Goal: Communication & Community: Answer question/provide support

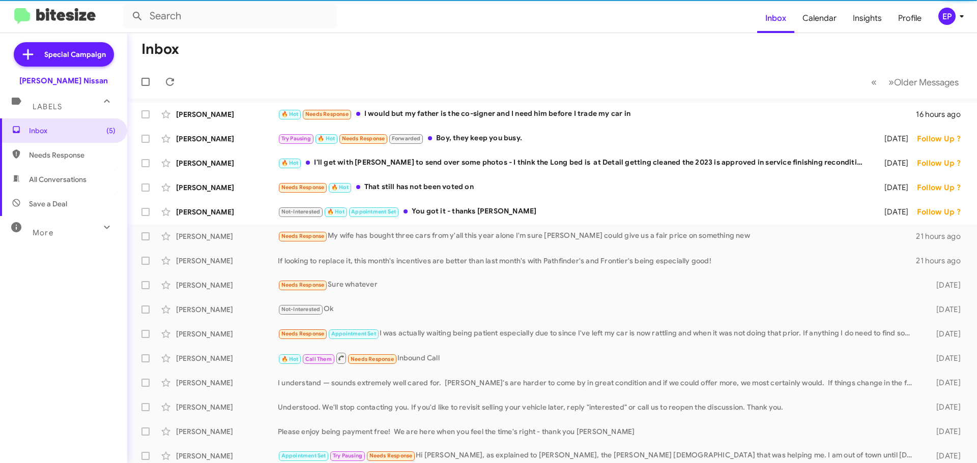
click at [86, 179] on span "All Conversations" at bounding box center [57, 179] width 57 height 10
type input "in:all-conversations"
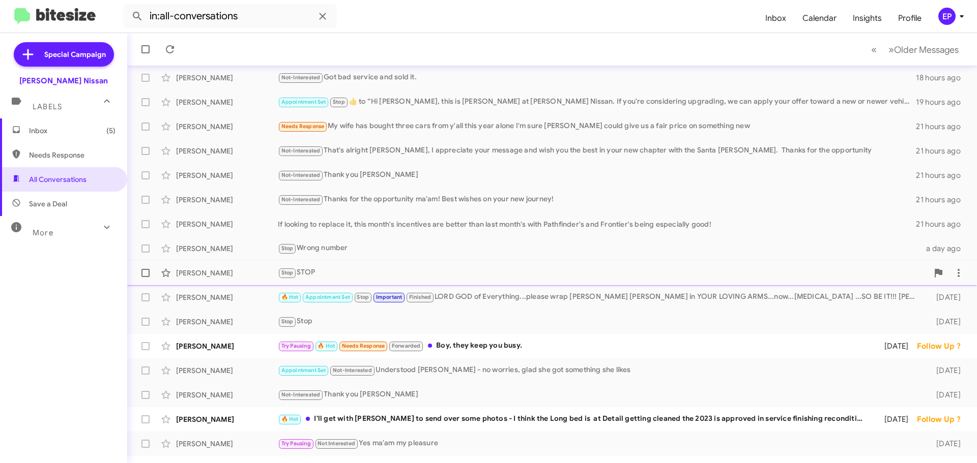
scroll to position [127, 0]
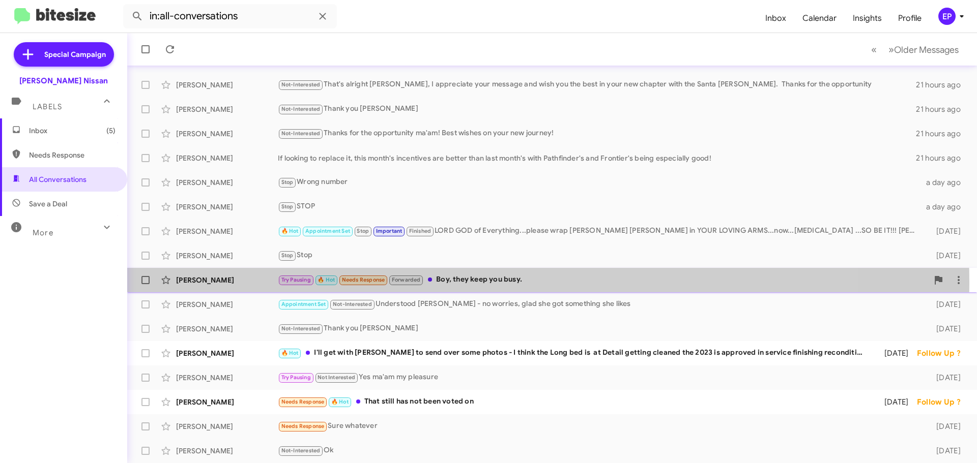
click at [461, 282] on div "Try Pausing 🔥 Hot Needs Response Forwarded Boy, they keep you busy." at bounding box center [603, 280] width 650 height 12
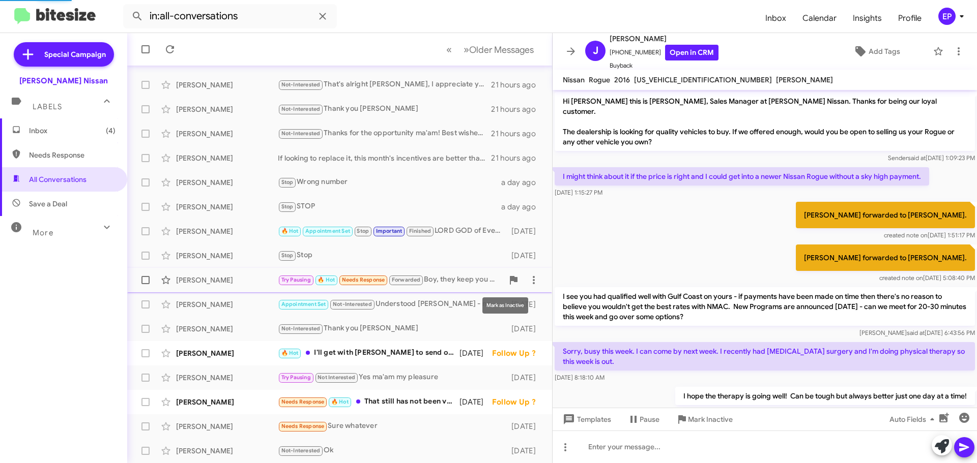
scroll to position [347, 0]
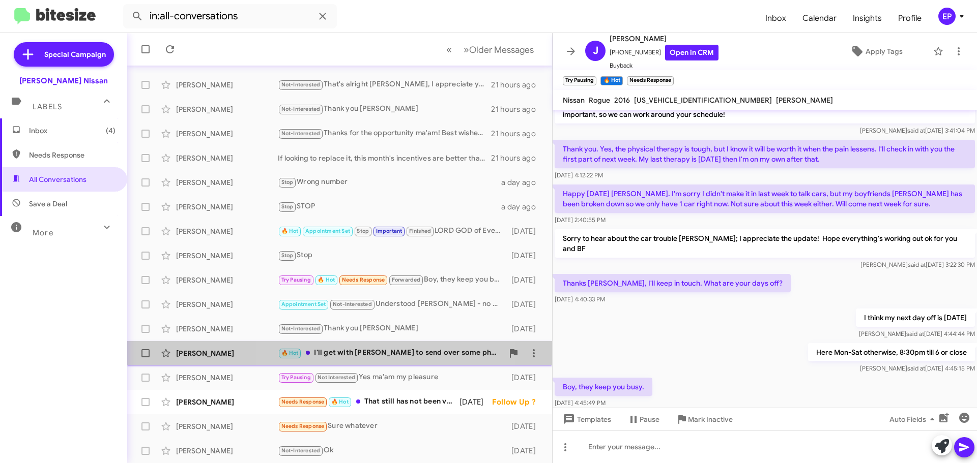
click at [378, 349] on div "🔥 Hot I'll get with [PERSON_NAME] to send over some photos - I think the Long b…" at bounding box center [390, 353] width 225 height 12
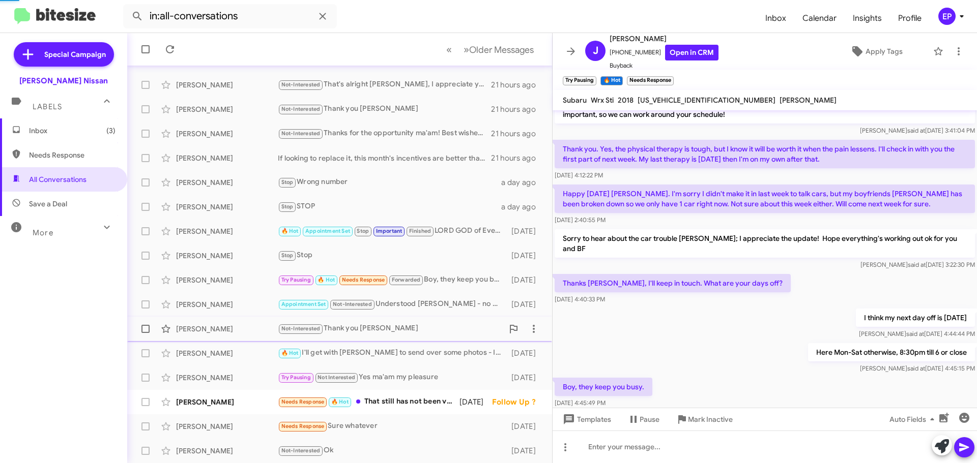
scroll to position [172, 0]
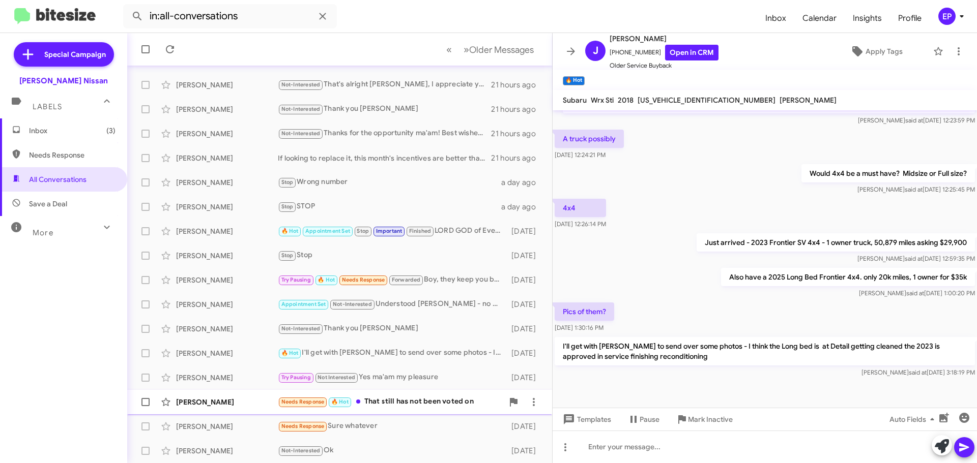
click at [406, 401] on div "Needs Response 🔥 Hot That still has not been voted on" at bounding box center [390, 402] width 225 height 12
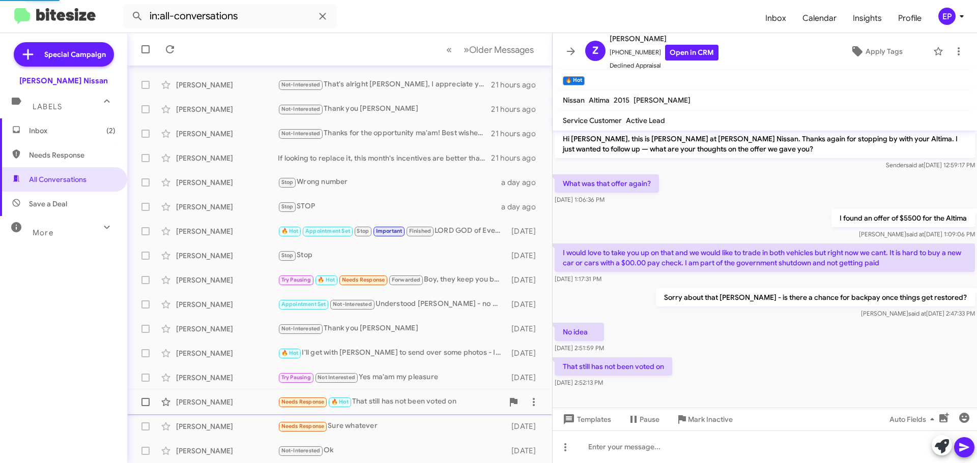
scroll to position [3, 0]
click at [754, 350] on div "No idea [DATE] 2:51:59 PM" at bounding box center [764, 338] width 424 height 35
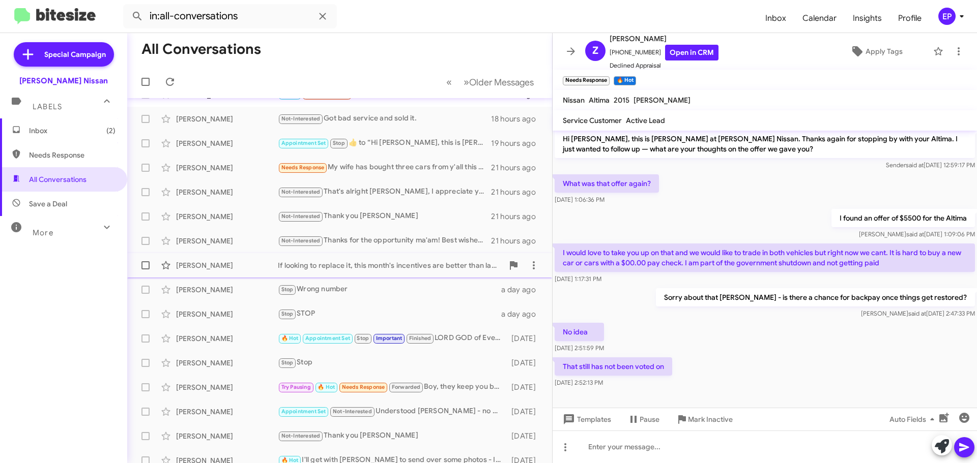
scroll to position [0, 0]
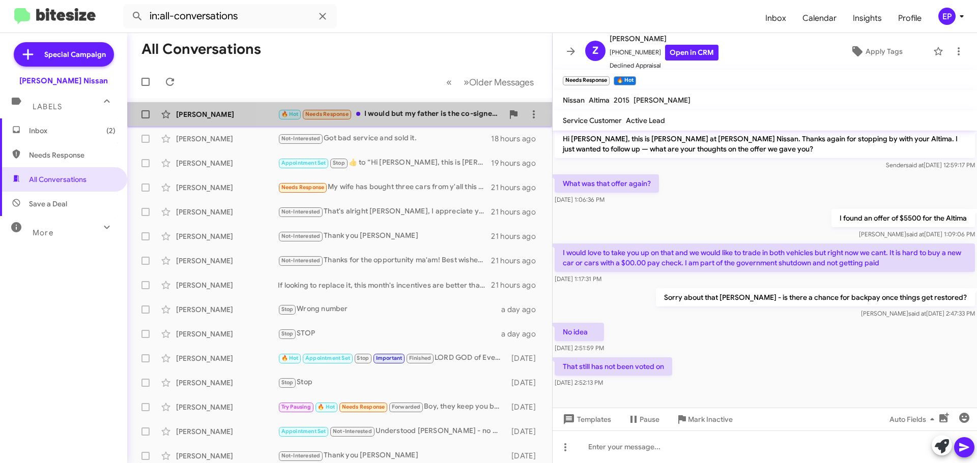
click at [400, 109] on div "🔥 Hot Needs Response I would but my father is the co-signer and I need him befo…" at bounding box center [390, 114] width 225 height 12
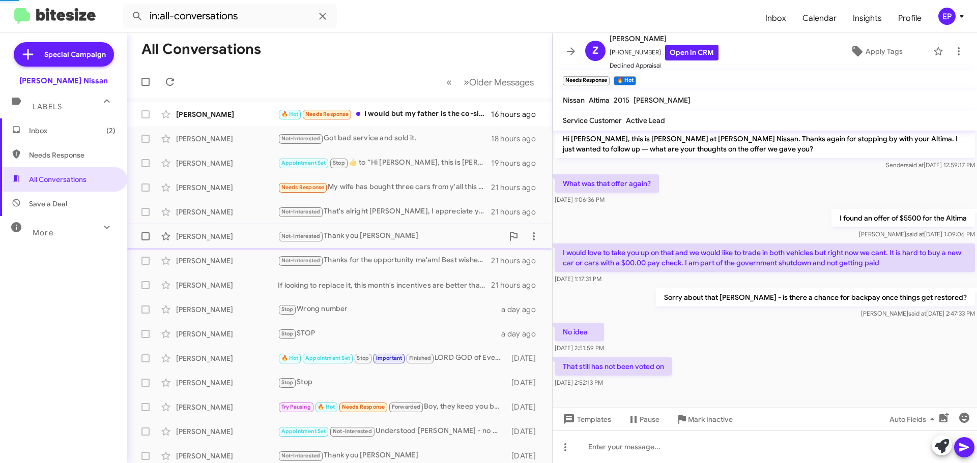
scroll to position [287, 0]
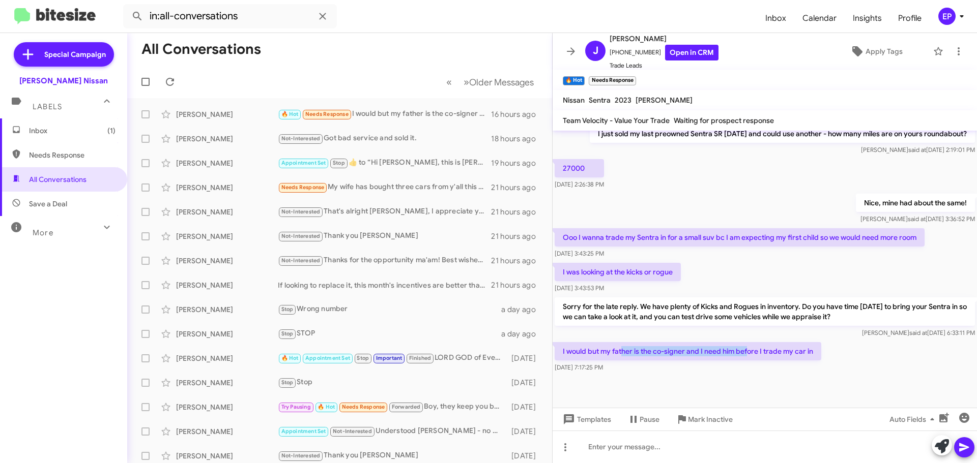
drag, startPoint x: 626, startPoint y: 348, endPoint x: 785, endPoint y: 348, distance: 159.2
click at [776, 348] on p "I would but my father is the co-signer and I need him before I trade my car in" at bounding box center [688, 351] width 267 height 18
click at [785, 348] on p "I would but my father is the co-signer and I need him before I trade my car in" at bounding box center [688, 351] width 267 height 18
click at [787, 371] on div "[DATE] 7:17:25 PM" at bounding box center [688, 368] width 267 height 10
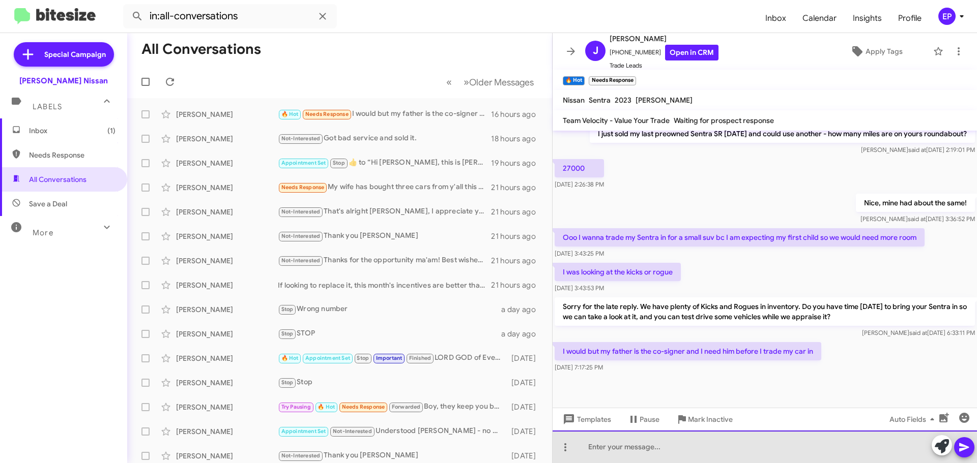
click at [679, 451] on div at bounding box center [764, 447] width 424 height 33
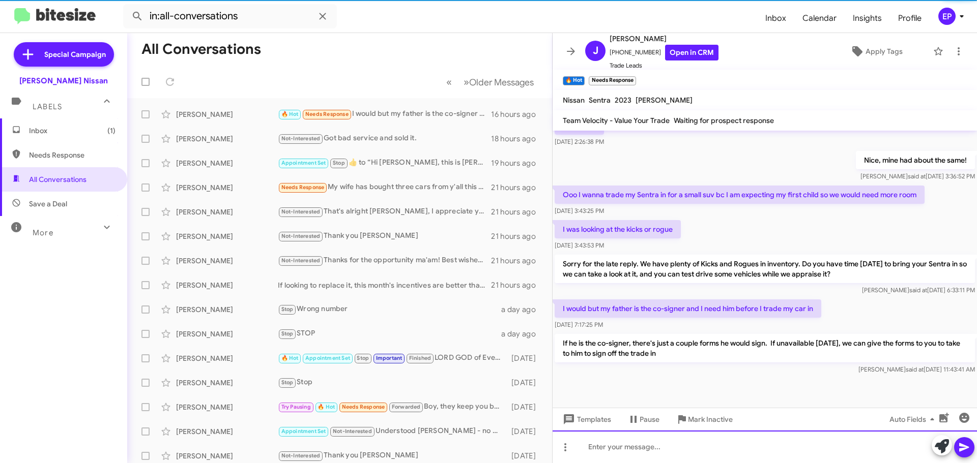
scroll to position [334, 0]
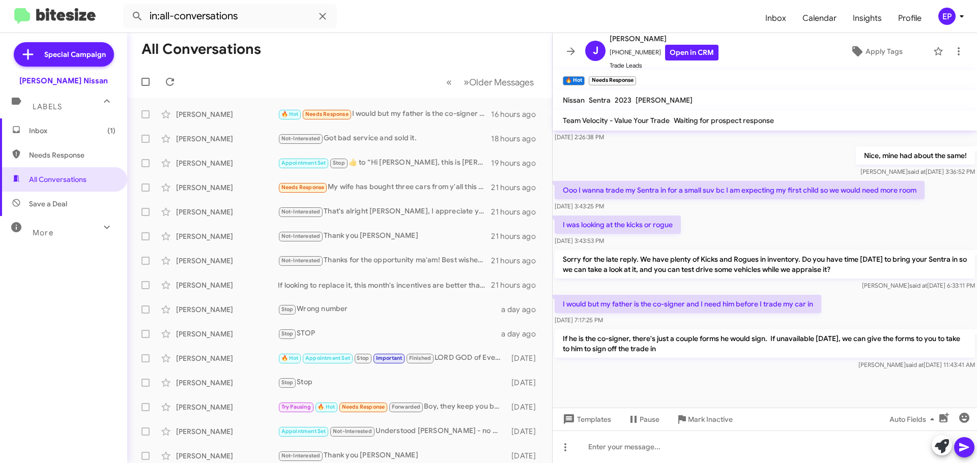
click at [52, 132] on span "Inbox (1)" at bounding box center [72, 131] width 86 height 10
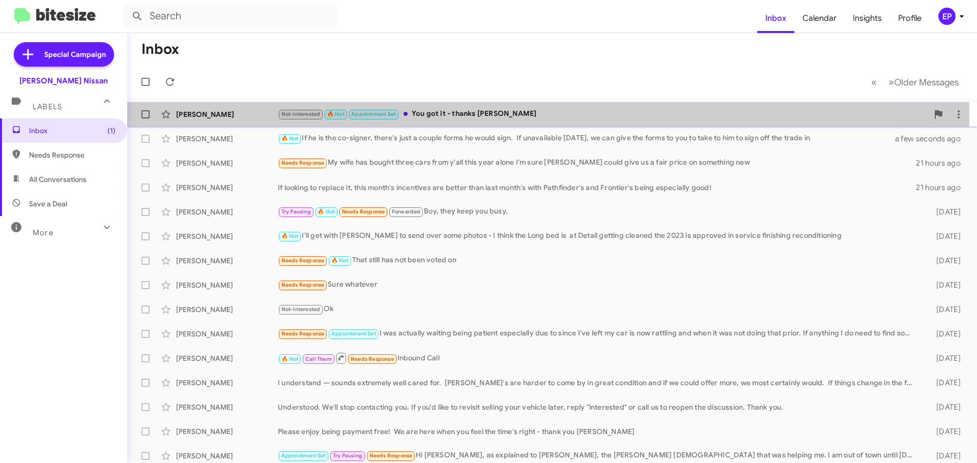
click at [479, 116] on div "Not-Interested 🔥 Hot Appointment Set You got it - thanks [PERSON_NAME]" at bounding box center [603, 114] width 650 height 12
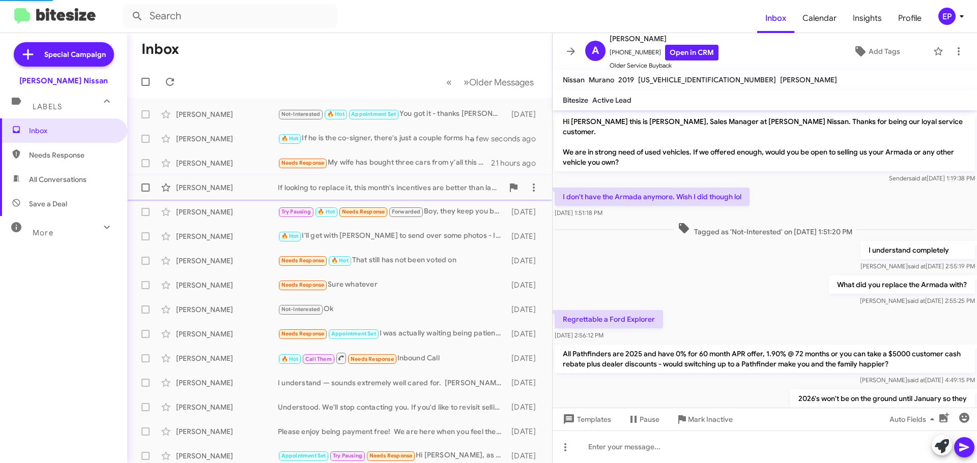
scroll to position [231, 0]
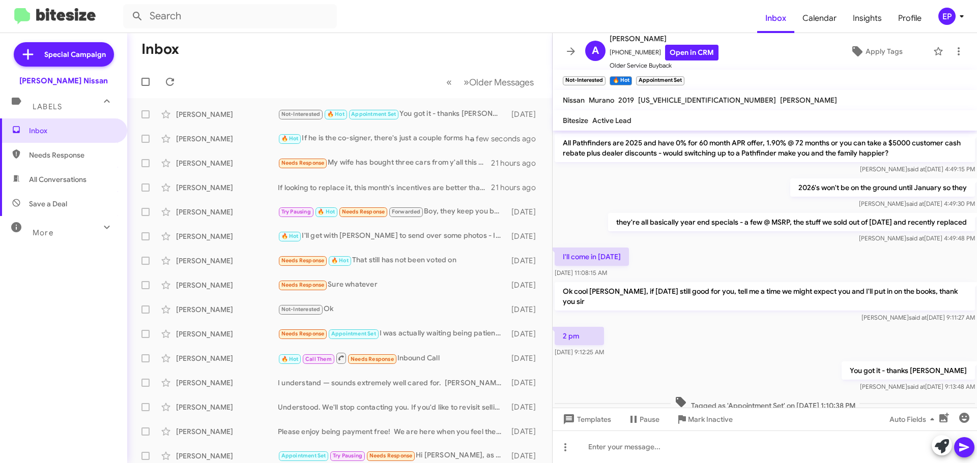
click at [664, 333] on div "2 pm [DATE] 9:12:25 AM" at bounding box center [764, 342] width 424 height 35
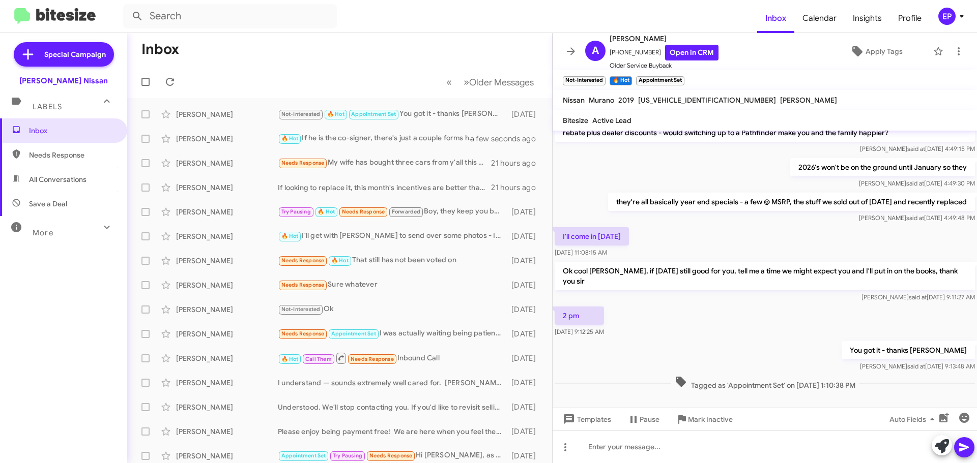
click at [731, 339] on div "You got it - thanks [PERSON_NAME] [PERSON_NAME] at [DATE] 9:13:48 AM" at bounding box center [764, 356] width 424 height 35
click at [734, 339] on div "You got it - thanks [PERSON_NAME] [PERSON_NAME] at [DATE] 9:13:48 AM" at bounding box center [764, 356] width 424 height 35
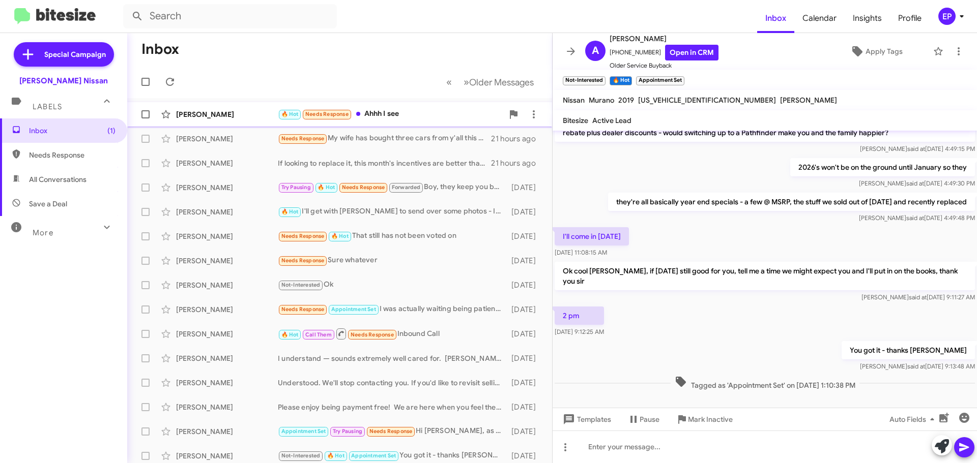
click at [374, 120] on div "🔥 Hot Needs Response Ahhh I see" at bounding box center [390, 114] width 225 height 12
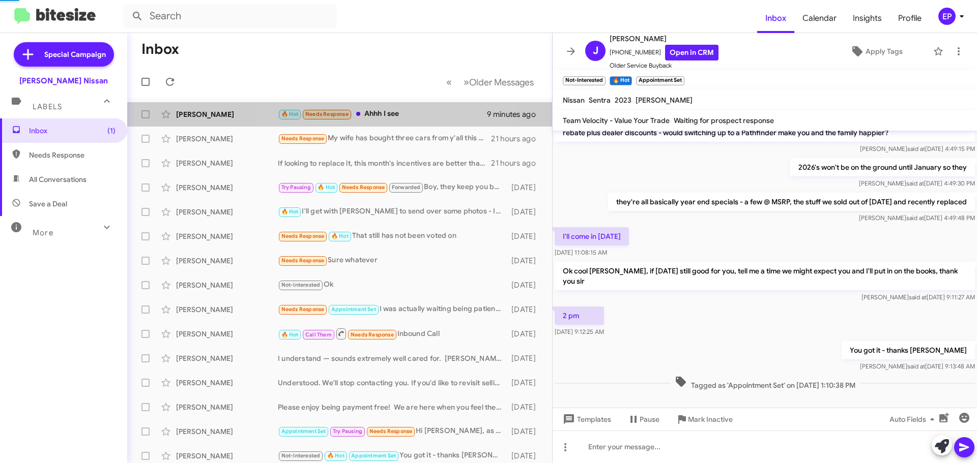
scroll to position [371, 0]
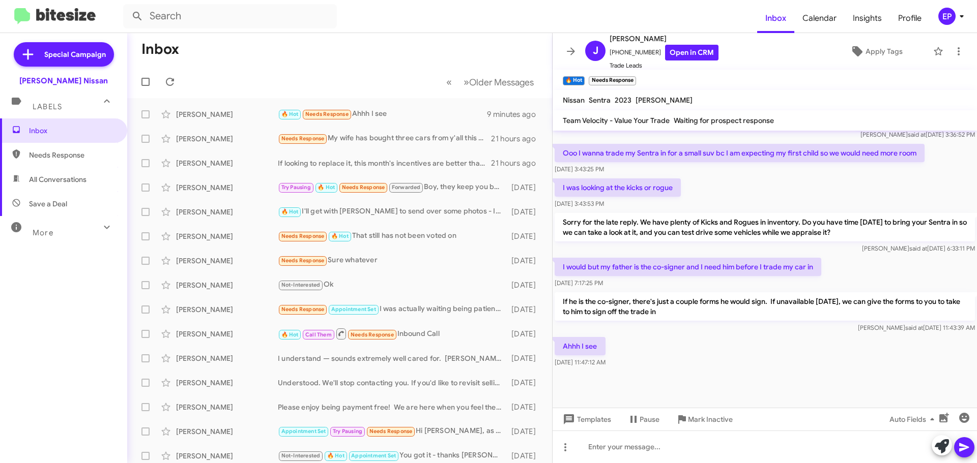
click at [713, 355] on div "Ahhh I see [DATE] 11:47:12 AM" at bounding box center [764, 352] width 424 height 35
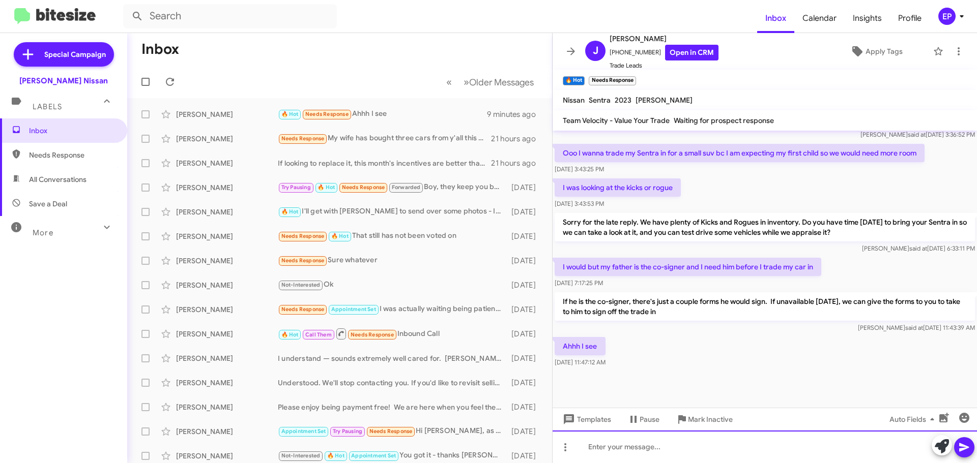
click at [640, 451] on div at bounding box center [764, 447] width 424 height 33
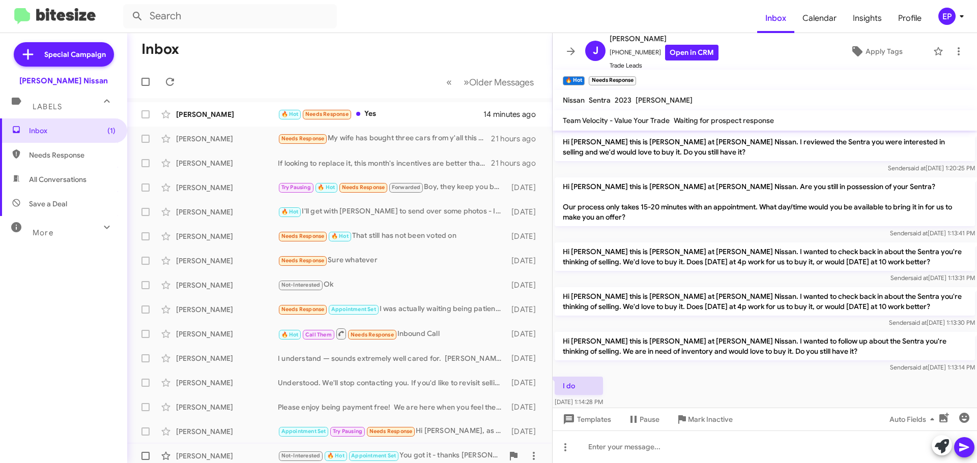
scroll to position [493, 0]
